Goal: Use online tool/utility: Use online tool/utility

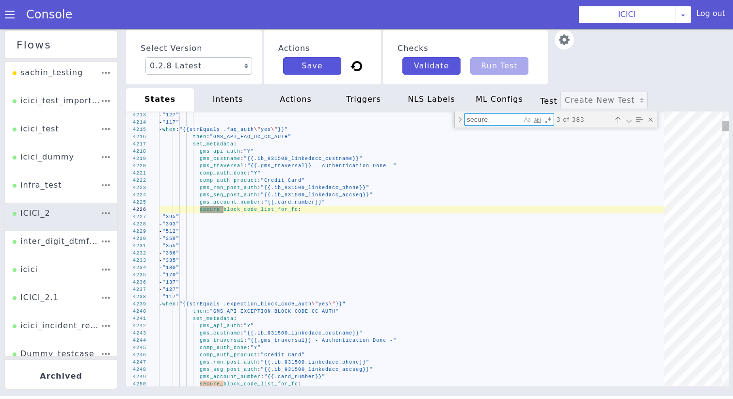
type textarea "- when: "{{strEquals .billing_cycle_addon_repeat \"\"}}" then: "ENTER_CARD_NUMB…"
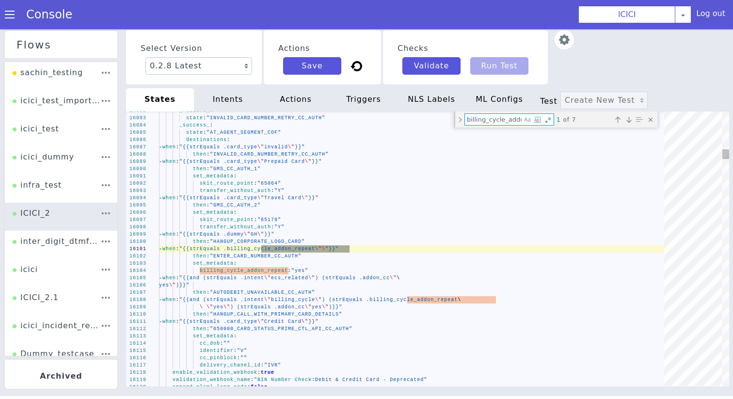
scroll to position [0, 26]
type textarea "billing_cycle_addon_repeat"
click at [0, 14] on div "Console" at bounding box center [44, 14] width 89 height 27
click at [9, 14] on span at bounding box center [10, 15] width 10 height 10
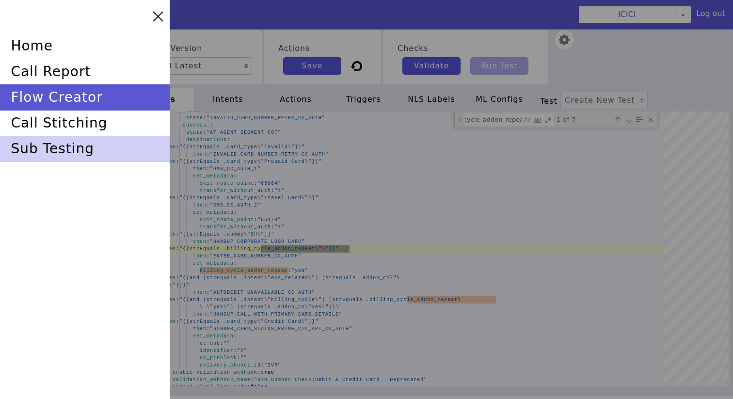
click at [58, 156] on div "sub testing" at bounding box center [85, 149] width 170 height 26
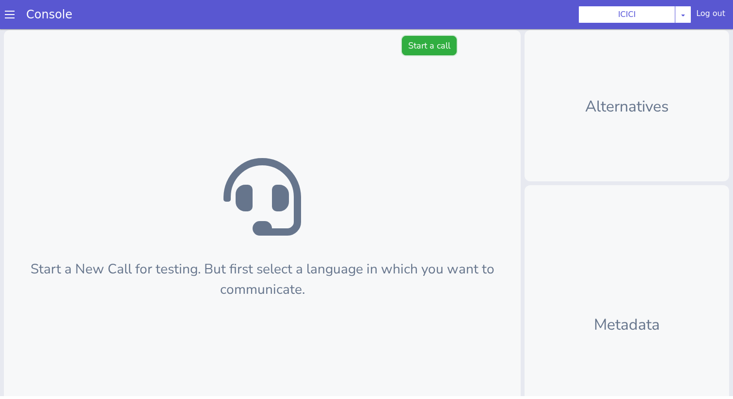
click at [419, 40] on button "Start a call" at bounding box center [429, 45] width 55 height 19
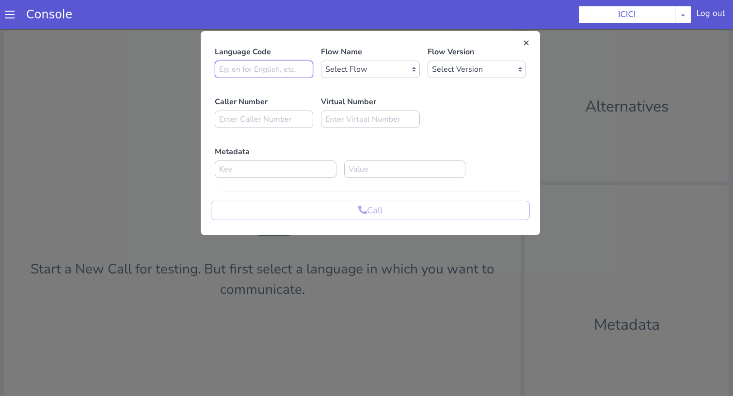
click at [261, 71] on input at bounding box center [264, 69] width 98 height 17
type input "en"
click at [348, 70] on select "Select Flow sachin_testing icici_test_import_1 icici_test icici_dummy infra_tes…" at bounding box center [370, 69] width 98 height 17
select select "7d19fcdd-f6d4-402b-a8d5-1257e19587a9"
click at [321, 61] on select "Select Flow sachin_testing icici_test_import_1 icici_test icici_dummy infra_tes…" at bounding box center [370, 69] width 98 height 17
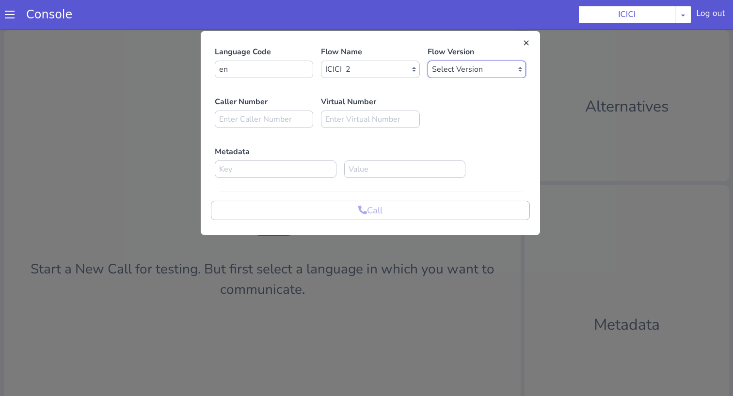
click at [445, 67] on select "Select Version 0.2.8 0.2.7 0.2.6 0.2.5 0.2.4 0.2.3 0.2.2 0.2.1 0.2.0 0.1.10 0.1…" at bounding box center [477, 69] width 98 height 17
select select "0.2.8"
click at [428, 61] on select "Select Version 0.2.8 0.2.7 0.2.6 0.2.5 0.2.4 0.2.3 0.2.2 0.2.1 0.2.0 0.1.10 0.1…" at bounding box center [477, 69] width 98 height 17
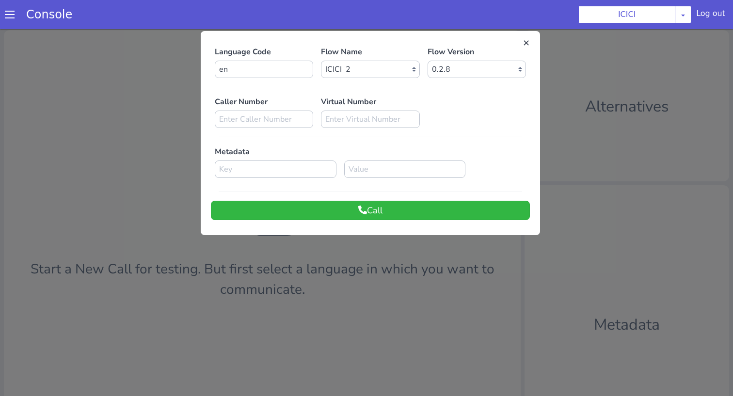
click at [408, 197] on div "Language Code en Flow Name Select Flow sachin_testing icici_test_import_1 icici…" at bounding box center [370, 133] width 319 height 174
click at [408, 210] on button "Call" at bounding box center [370, 210] width 319 height 19
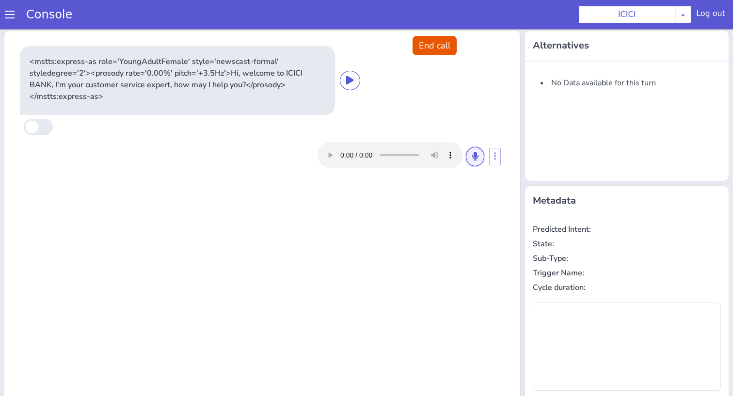
click at [475, 160] on icon at bounding box center [475, 156] width 6 height 9
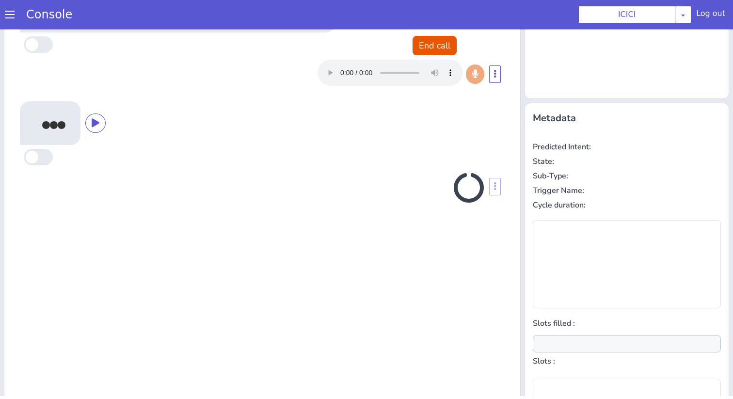
scroll to position [96, 0]
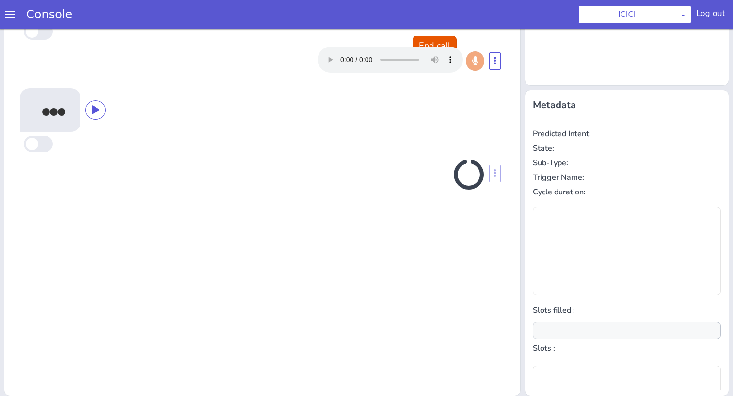
type input "null"
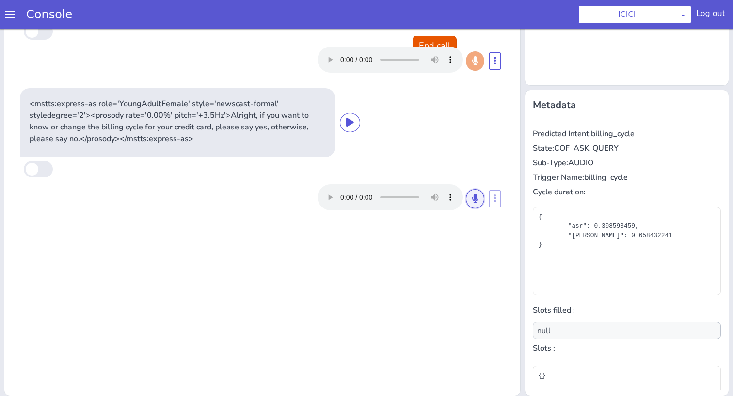
click at [474, 196] on icon at bounding box center [475, 198] width 6 height 9
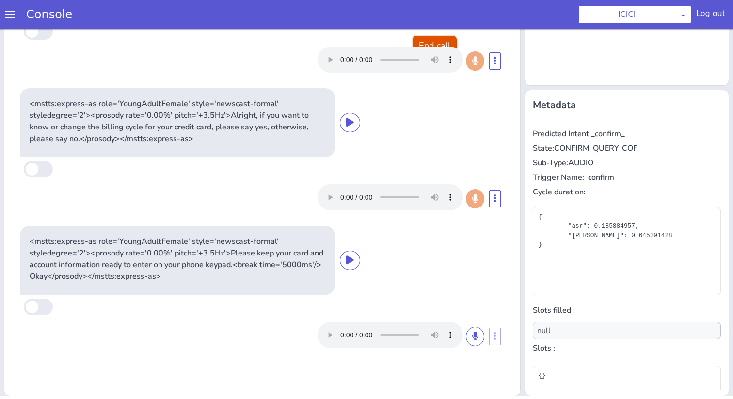
click at [445, 46] on button "End call" at bounding box center [435, 45] width 44 height 19
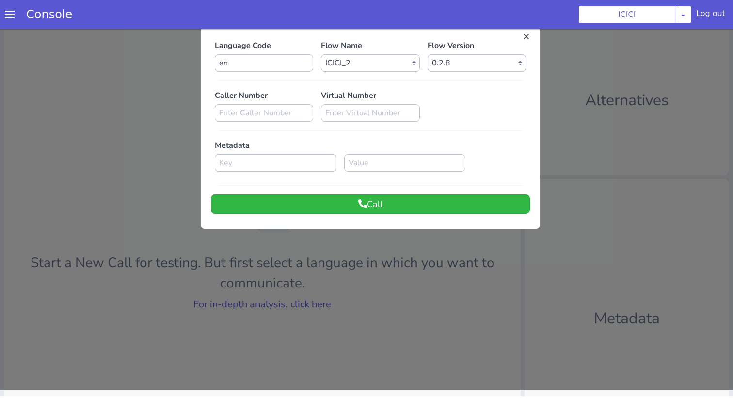
scroll to position [5, 0]
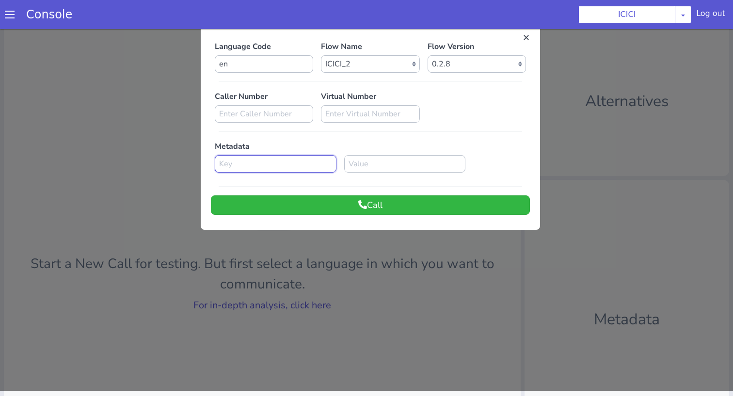
click at [290, 166] on input at bounding box center [276, 163] width 122 height 17
paste input "initial_call_number_rmn"
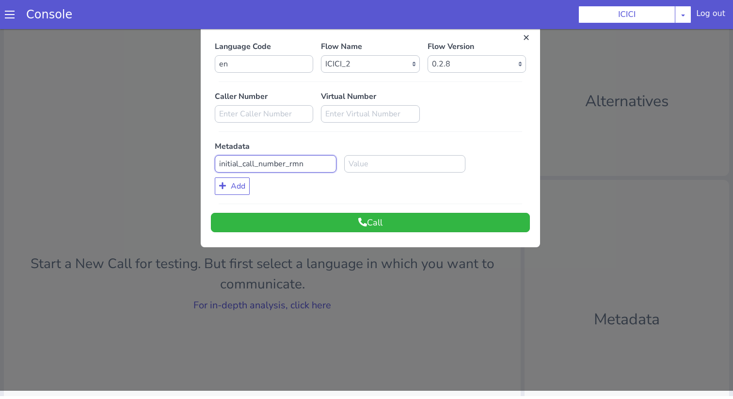
type input "initial_call_number_rmn"
click at [370, 153] on div "Metadata initial_call_number_rmn Add" at bounding box center [368, 168] width 307 height 54
click at [370, 155] on input at bounding box center [405, 163] width 122 height 17
type input "0"
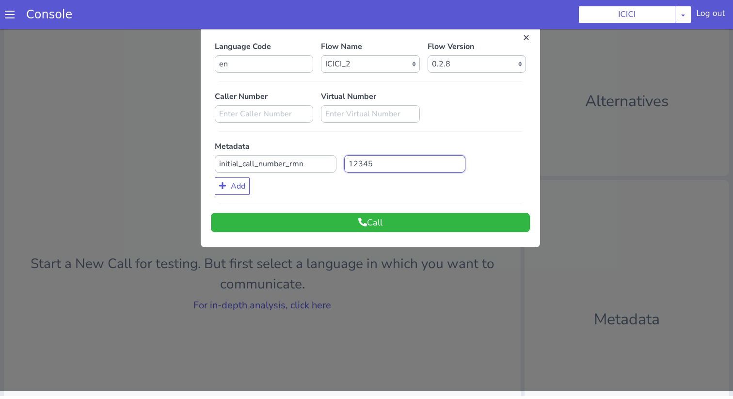
type input "12345"
click at [224, 190] on button "Add" at bounding box center [232, 185] width 35 height 17
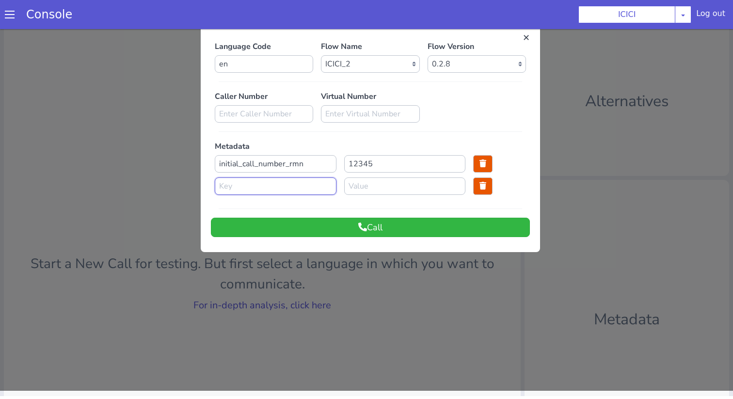
click at [274, 191] on input at bounding box center [276, 185] width 122 height 17
paste input "caller_number"
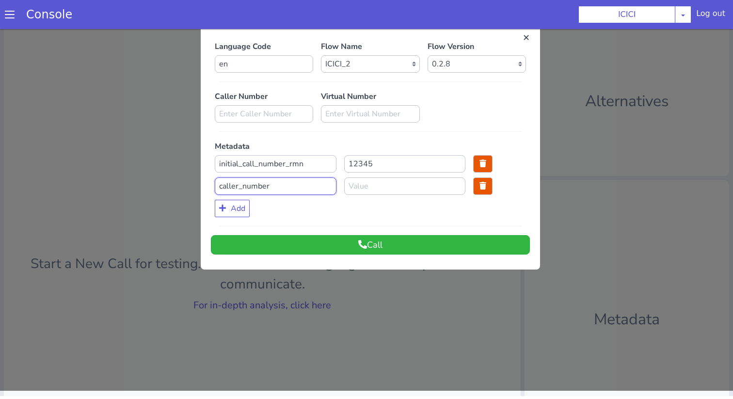
type input "caller_number"
click at [353, 185] on input at bounding box center [405, 185] width 122 height 17
type input "12345"
click at [359, 248] on icon at bounding box center [362, 244] width 9 height 9
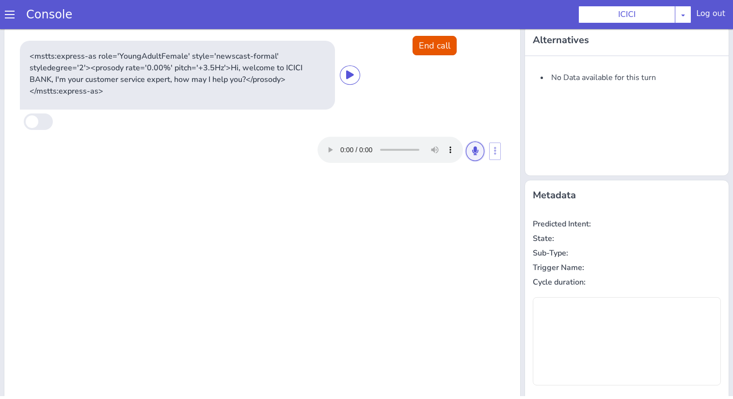
click at [473, 156] on button at bounding box center [475, 151] width 18 height 19
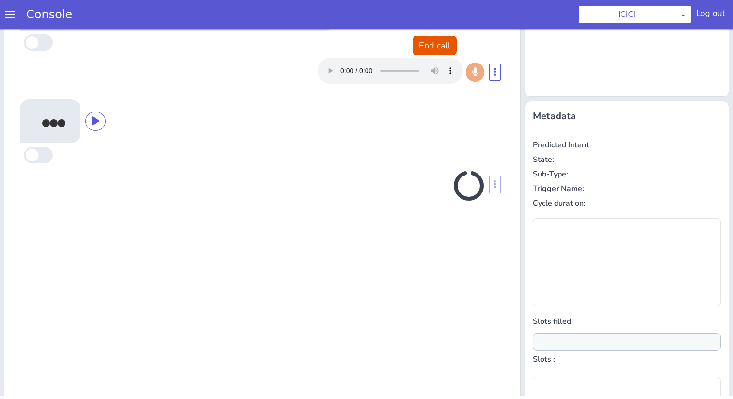
scroll to position [96, 0]
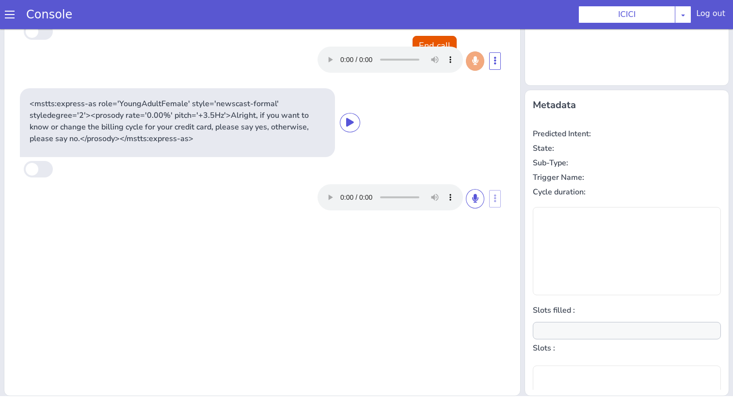
type input "null"
click at [481, 197] on button at bounding box center [475, 198] width 18 height 19
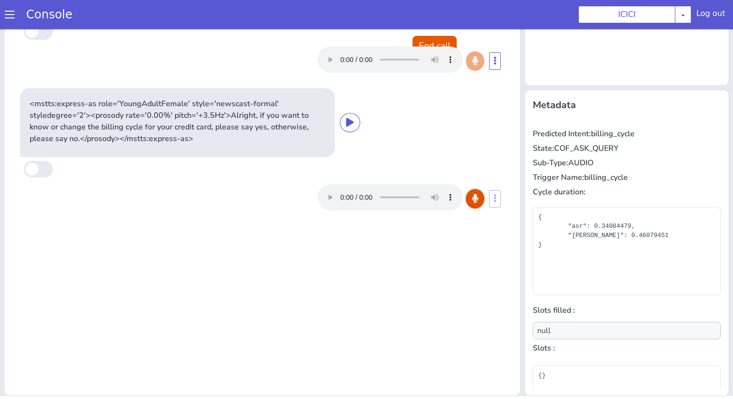
click at [481, 197] on button at bounding box center [475, 198] width 18 height 19
